Goal: Find contact information: Find contact information

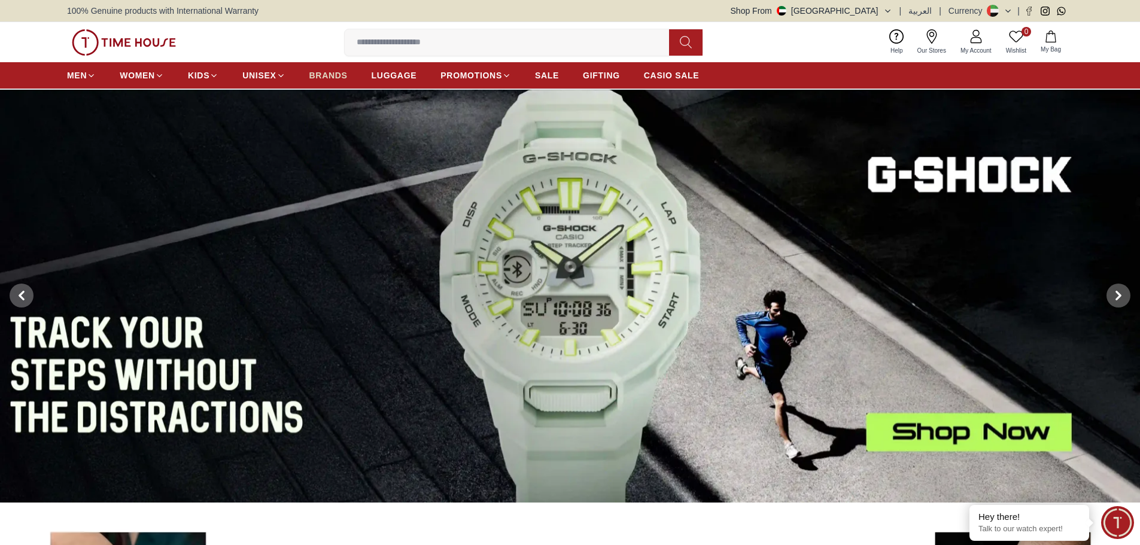
click at [329, 75] on span "BRANDS" at bounding box center [328, 75] width 38 height 12
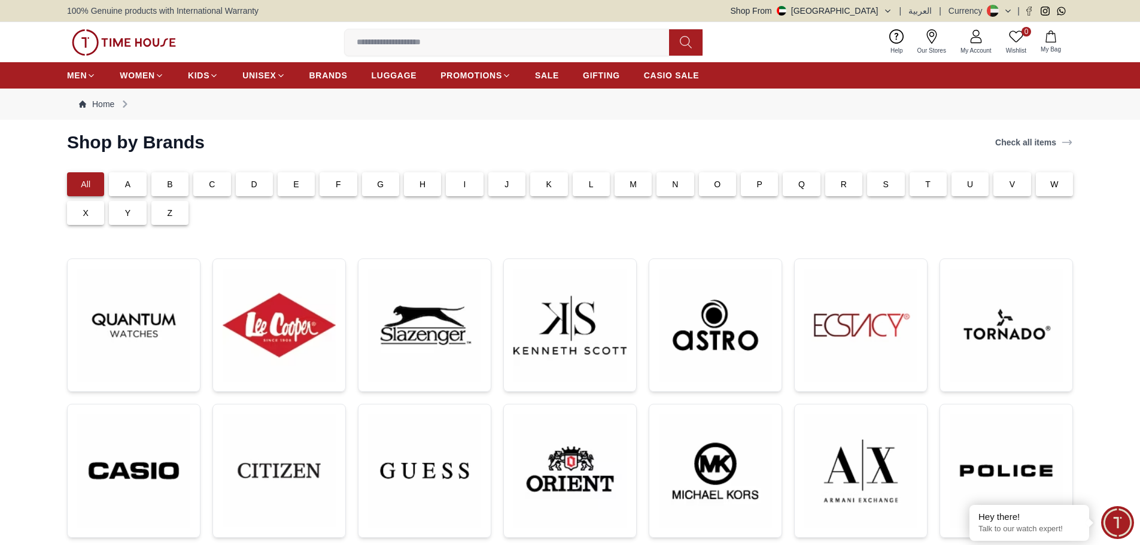
click at [136, 39] on img at bounding box center [124, 42] width 104 height 26
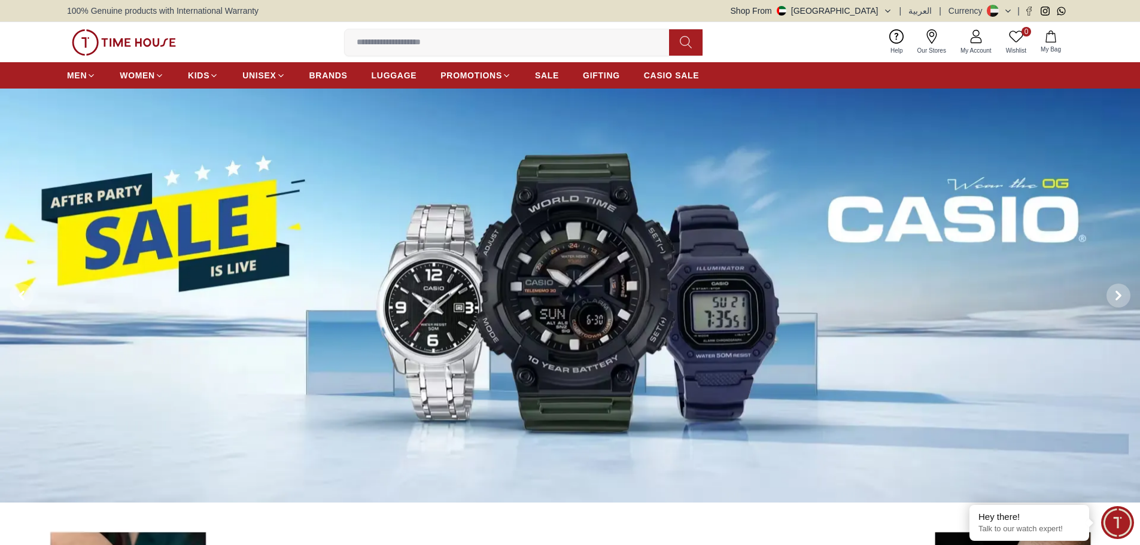
click at [931, 38] on icon at bounding box center [932, 36] width 14 height 14
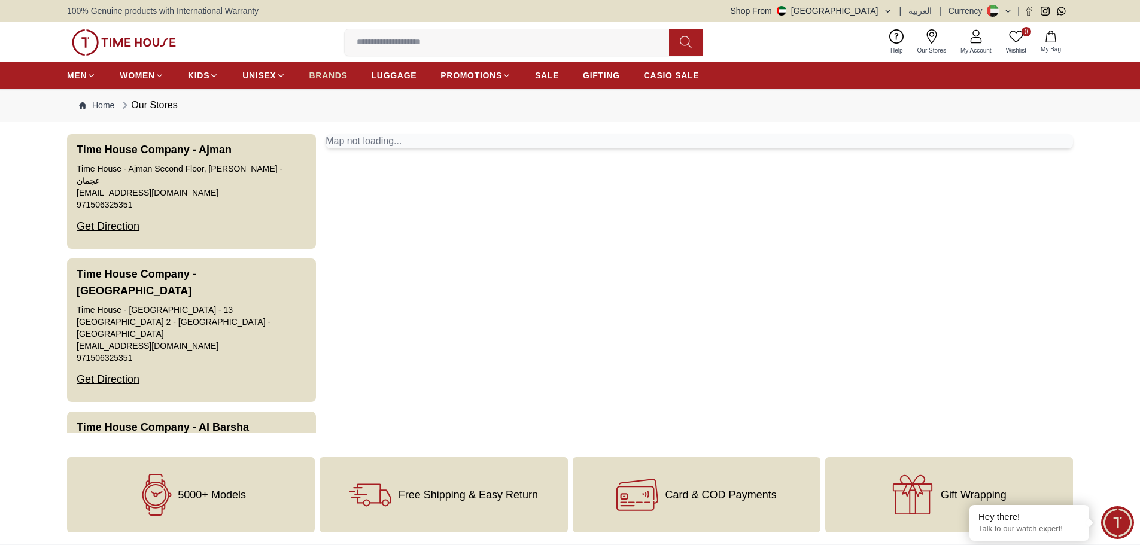
click at [332, 74] on span "BRANDS" at bounding box center [328, 75] width 38 height 12
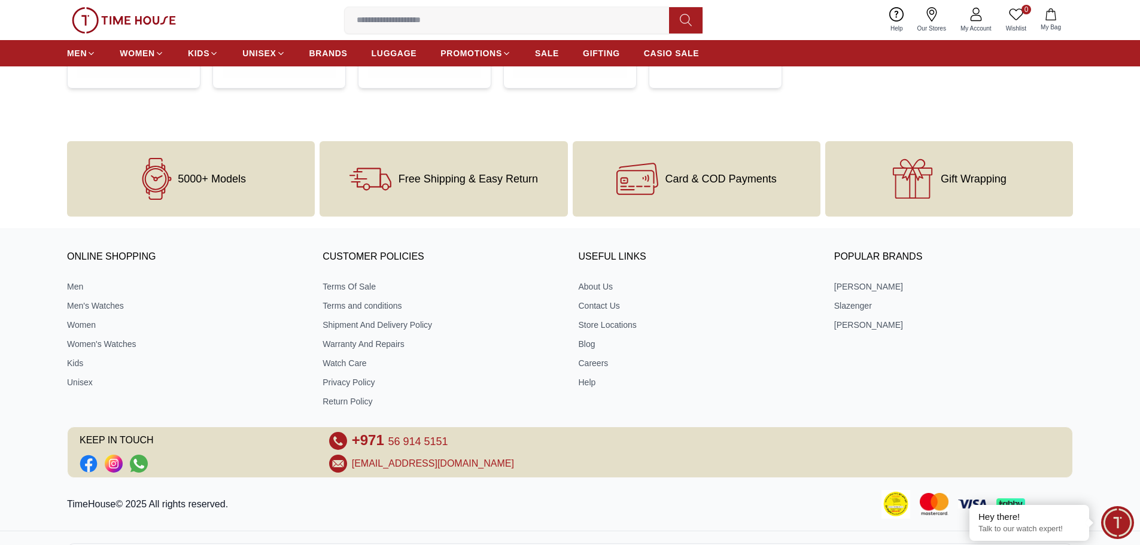
scroll to position [781, 0]
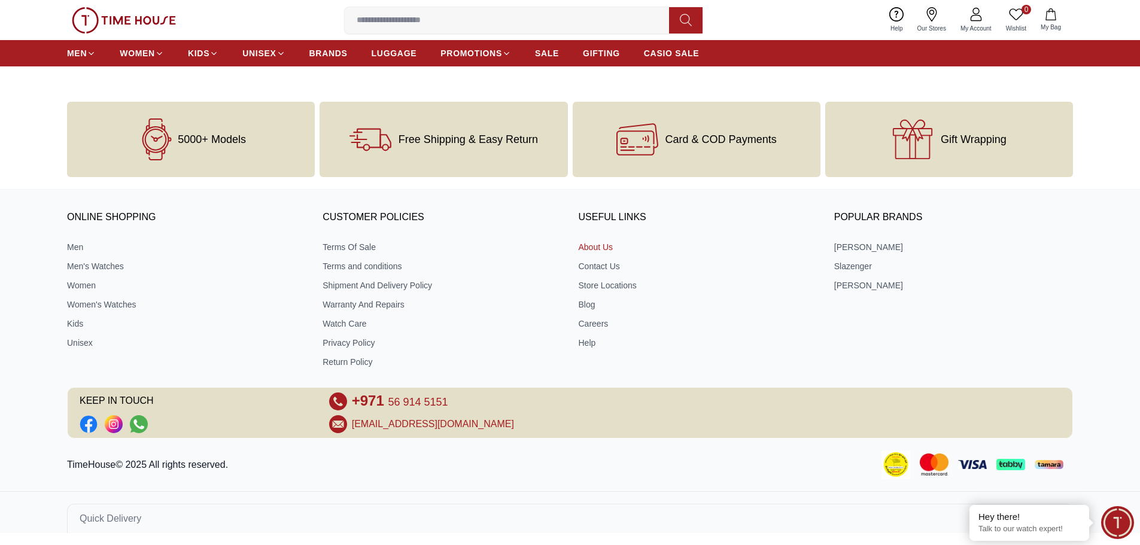
click at [596, 245] on link "About Us" at bounding box center [698, 247] width 239 height 12
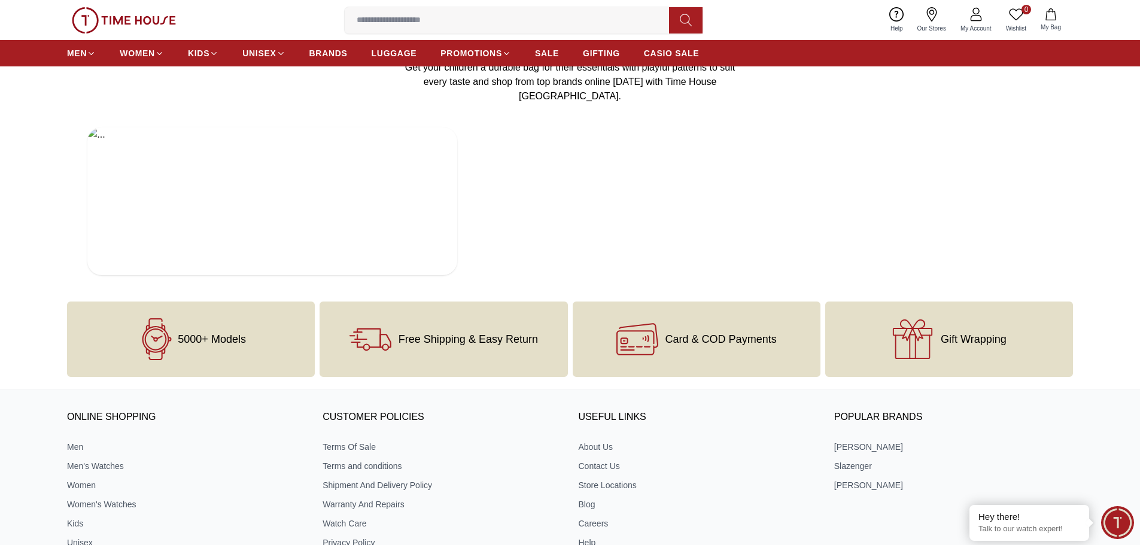
scroll to position [2274, 0]
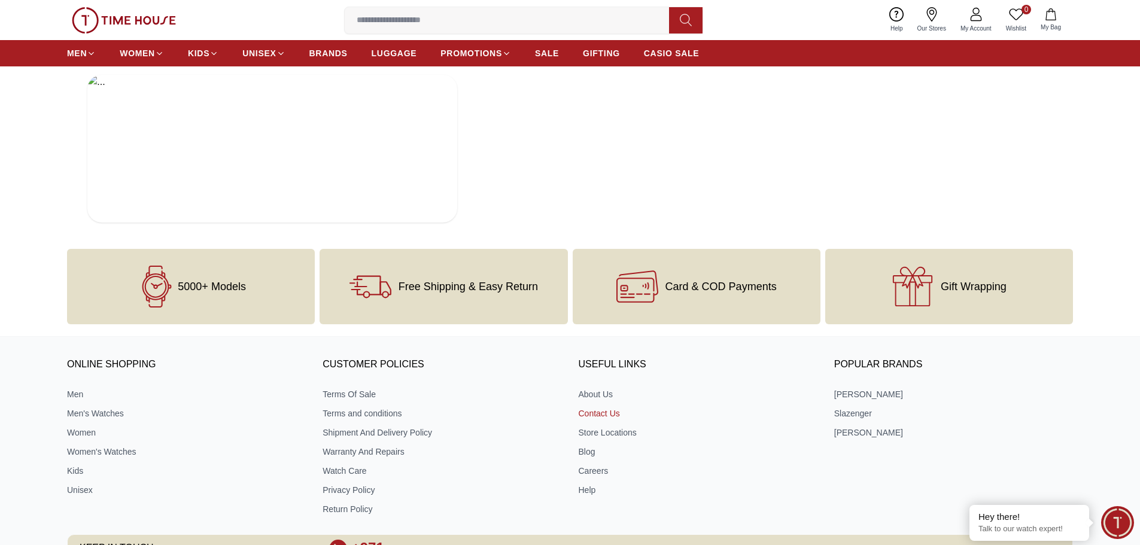
click at [596, 408] on link "Contact Us" at bounding box center [698, 414] width 239 height 12
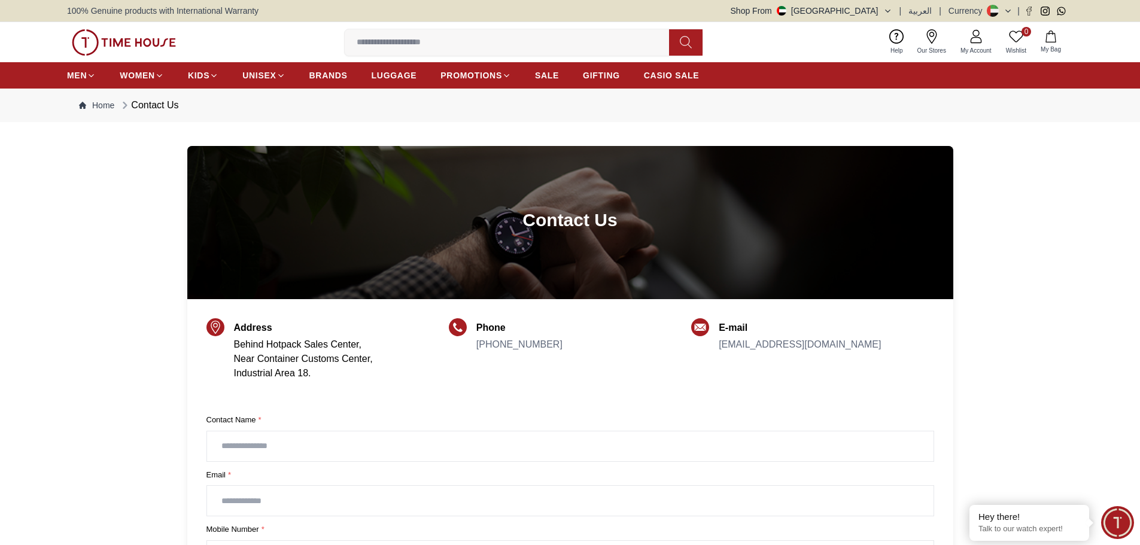
drag, startPoint x: 910, startPoint y: 347, endPoint x: 721, endPoint y: 352, distance: 189.2
click at [721, 352] on div "E-mail [EMAIL_ADDRESS][DOMAIN_NAME]" at bounding box center [812, 360] width 242 height 79
copy link "[EMAIL_ADDRESS][DOMAIN_NAME]"
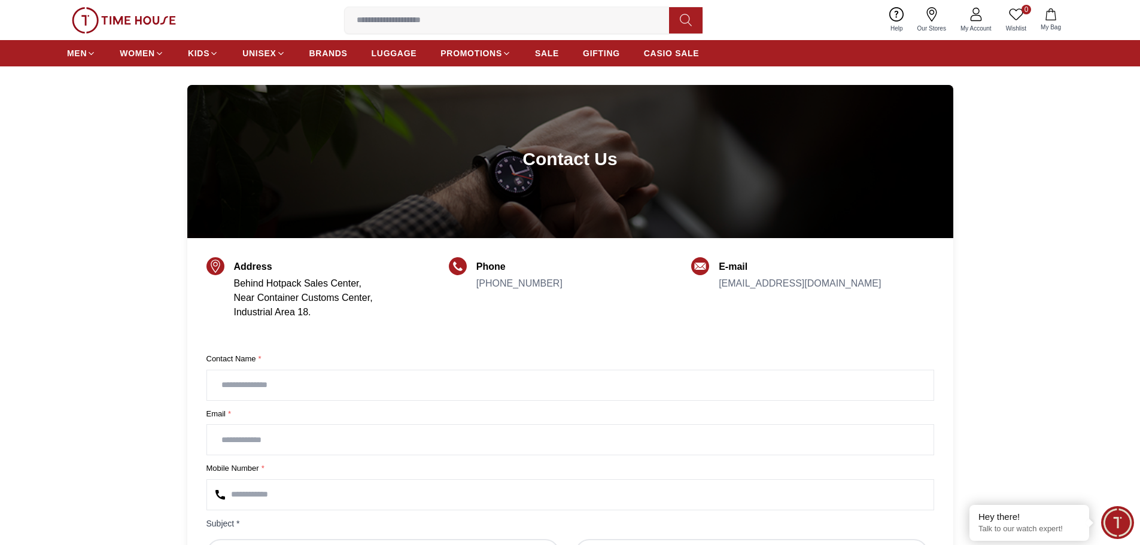
scroll to position [60, 0]
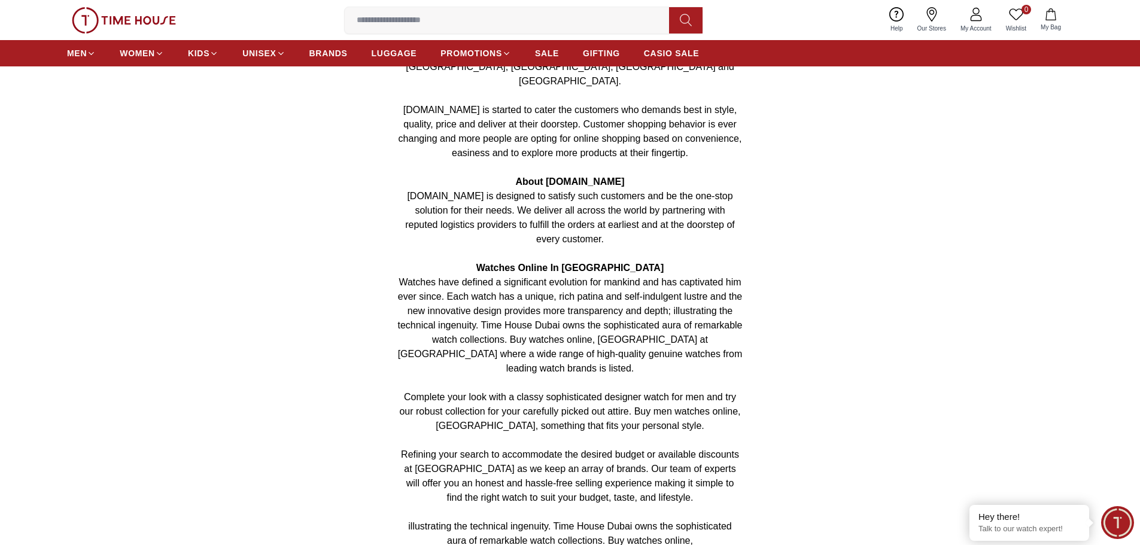
scroll to position [2307, 0]
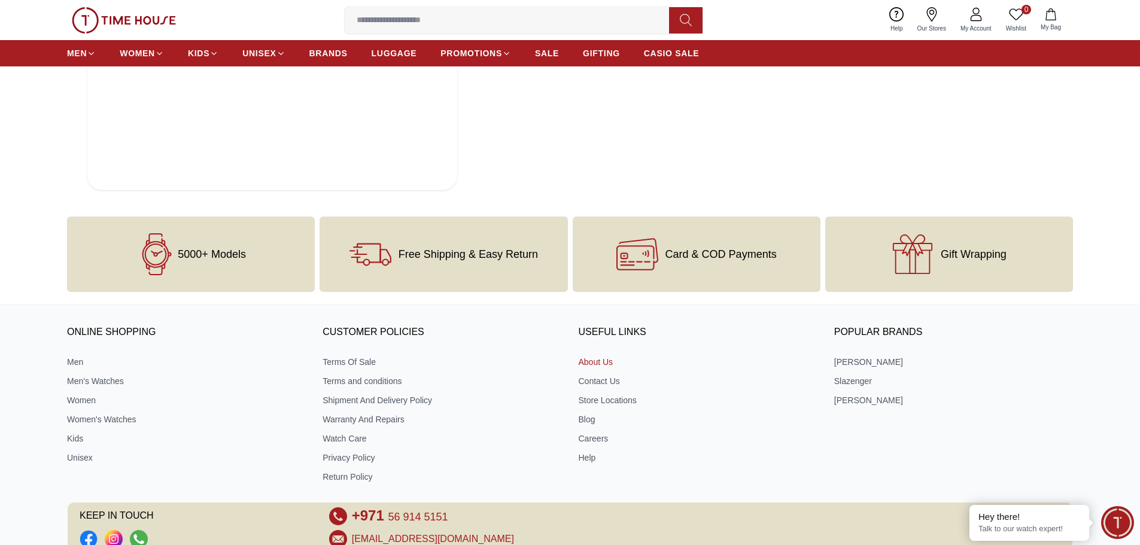
click at [600, 356] on link "About Us" at bounding box center [698, 362] width 239 height 12
